Goal: Check status: Check status

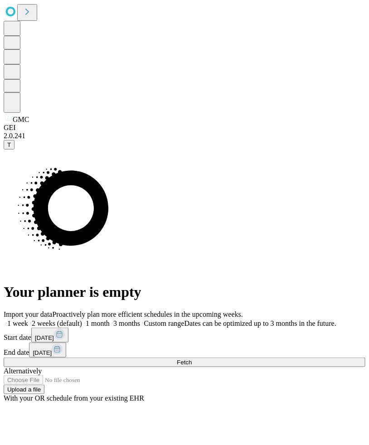
click at [11, 148] on span "T" at bounding box center [9, 144] width 4 height 7
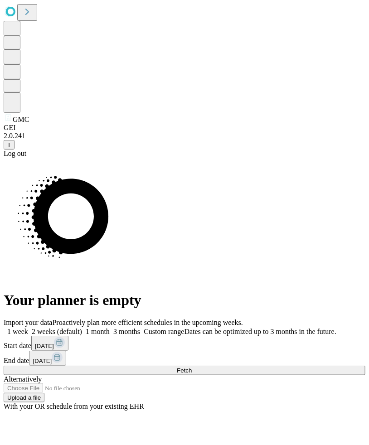
click at [48, 158] on div "Log out" at bounding box center [185, 154] width 362 height 8
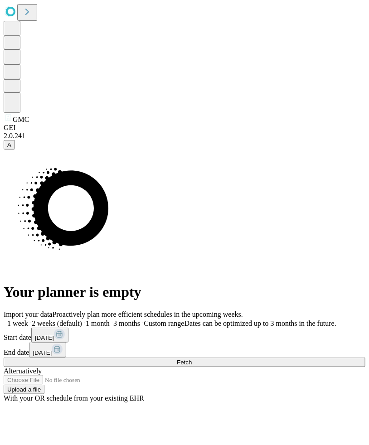
click at [11, 148] on span "A" at bounding box center [9, 144] width 4 height 7
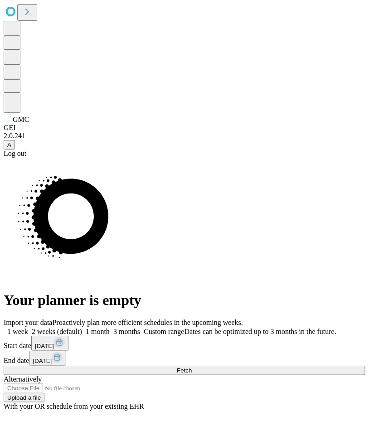
click at [52, 158] on div "Log out" at bounding box center [185, 154] width 362 height 8
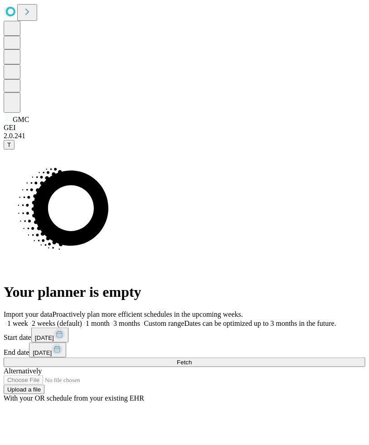
click at [192, 366] on span "Fetch" at bounding box center [184, 362] width 15 height 7
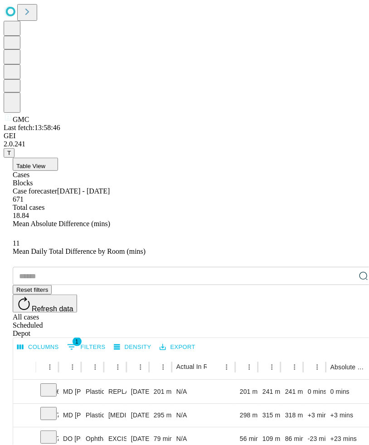
click at [73, 305] on span "Refresh data" at bounding box center [53, 309] width 42 height 8
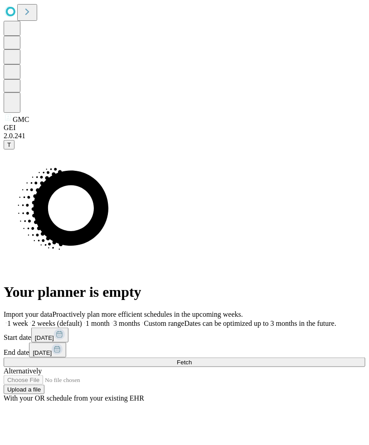
click at [140, 320] on span at bounding box center [140, 324] width 0 height 8
click at [192, 366] on span "Fetch" at bounding box center [184, 362] width 15 height 7
